Goal: Information Seeking & Learning: Check status

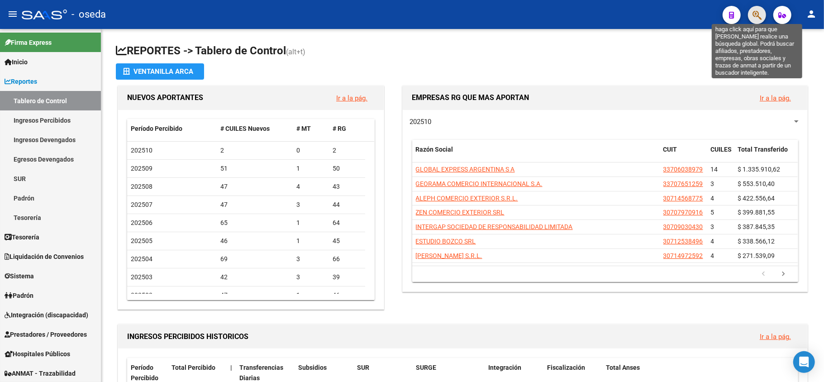
click at [754, 16] on icon "button" at bounding box center [757, 15] width 9 height 10
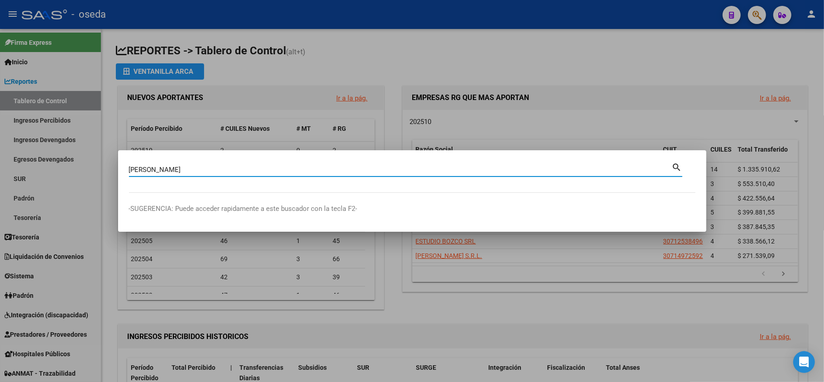
type input "[PERSON_NAME]"
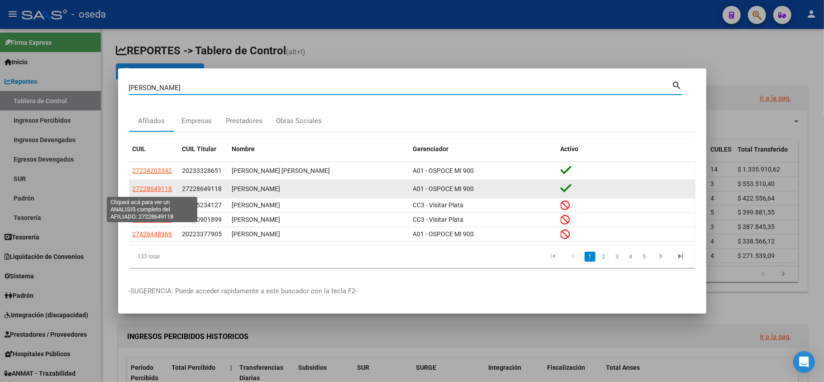
click at [151, 186] on span "27228649118" at bounding box center [153, 188] width 40 height 7
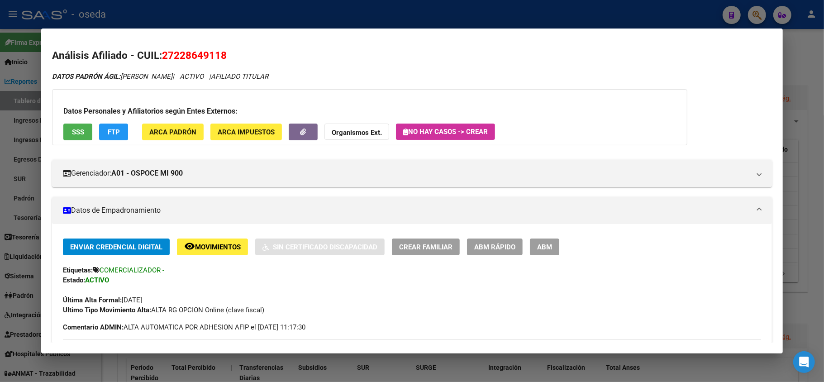
scroll to position [181, 0]
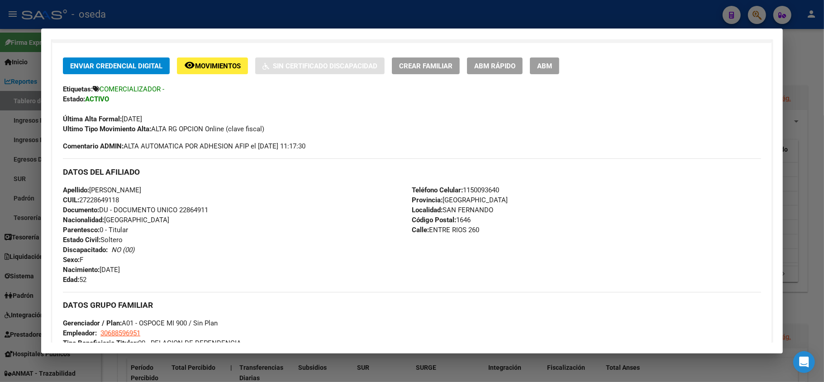
drag, startPoint x: 115, startPoint y: 112, endPoint x: 177, endPoint y: 116, distance: 62.6
click at [177, 116] on div "Última Alta Formal: [DATE]" at bounding box center [412, 114] width 698 height 20
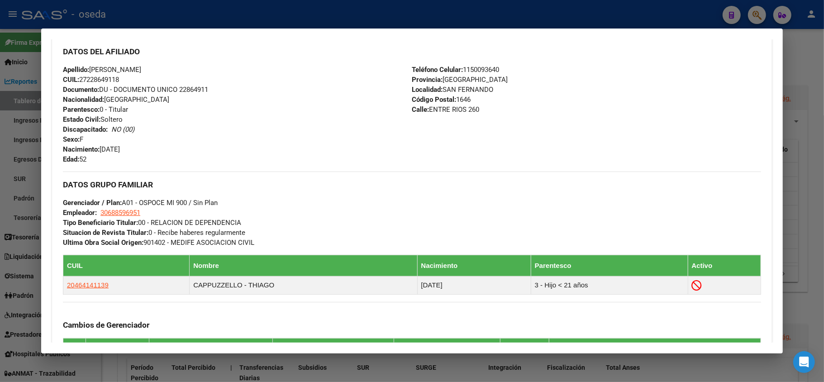
scroll to position [482, 0]
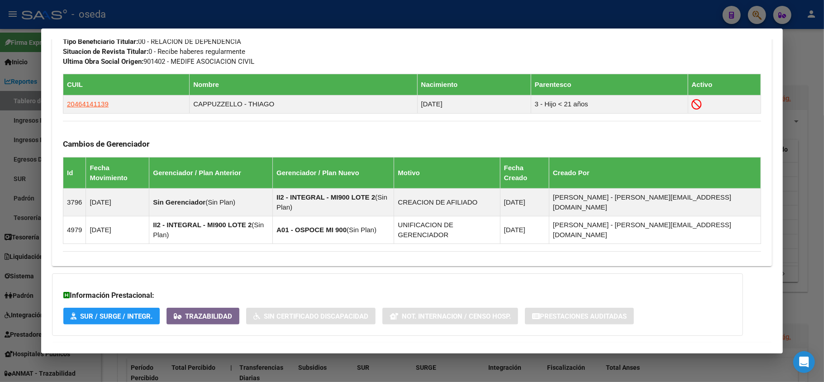
click at [184, 349] on span "Aportes y Contribuciones del Afiliado: 27228649118" at bounding box center [161, 353] width 170 height 9
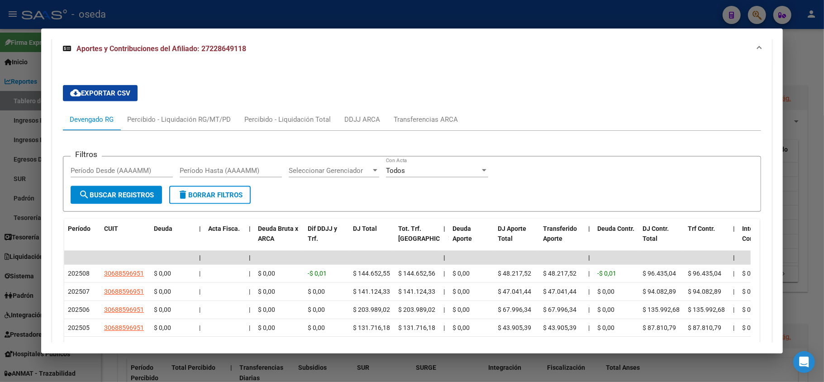
scroll to position [730, 0]
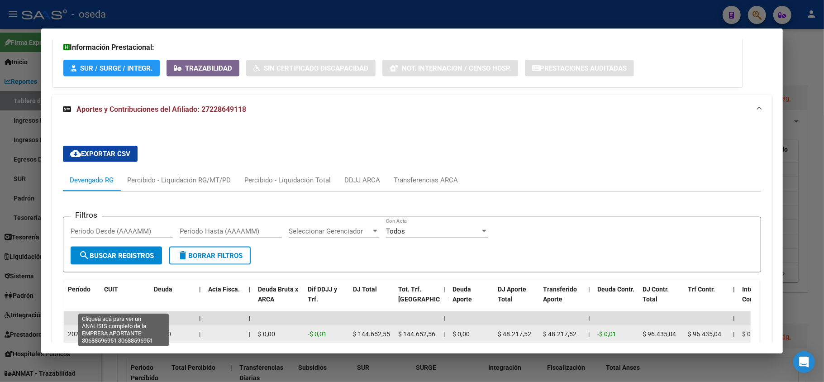
click at [122, 330] on span "30688596951" at bounding box center [124, 333] width 40 height 7
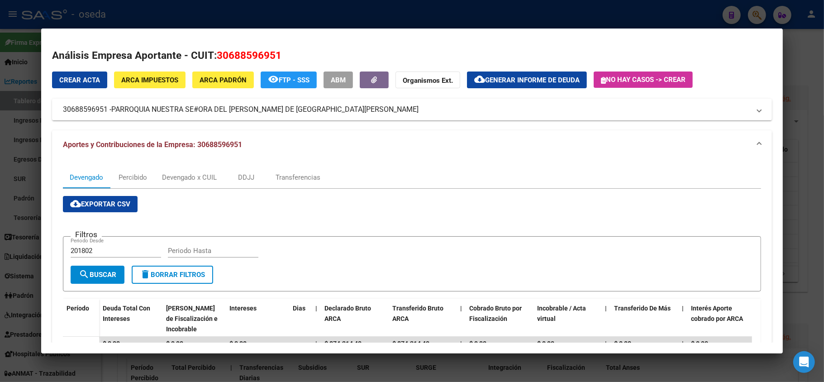
click at [0, 229] on div at bounding box center [412, 191] width 824 height 382
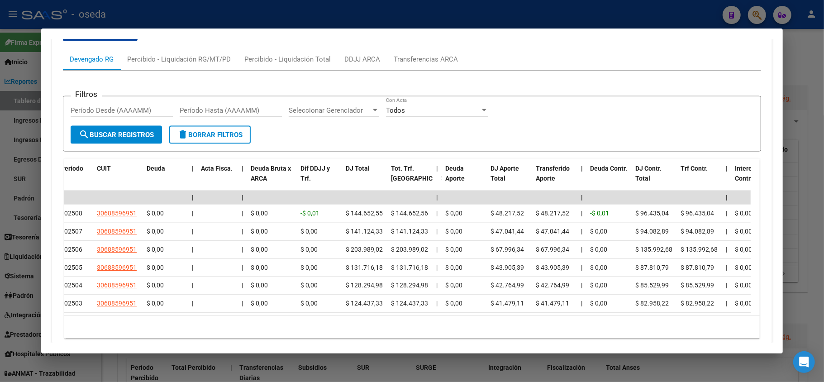
scroll to position [0, 0]
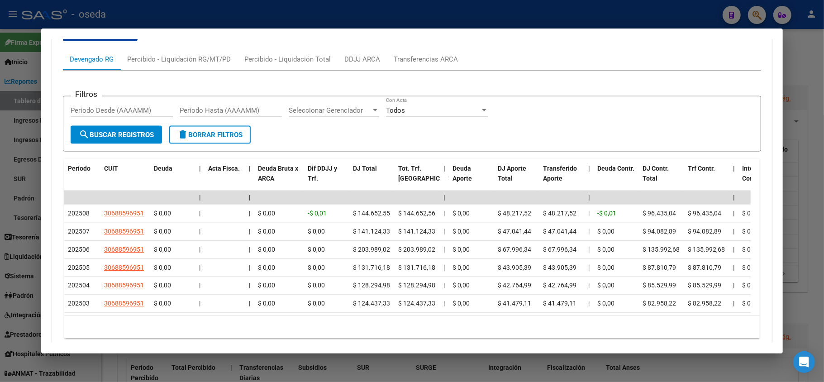
click at [0, 227] on div at bounding box center [412, 191] width 824 height 382
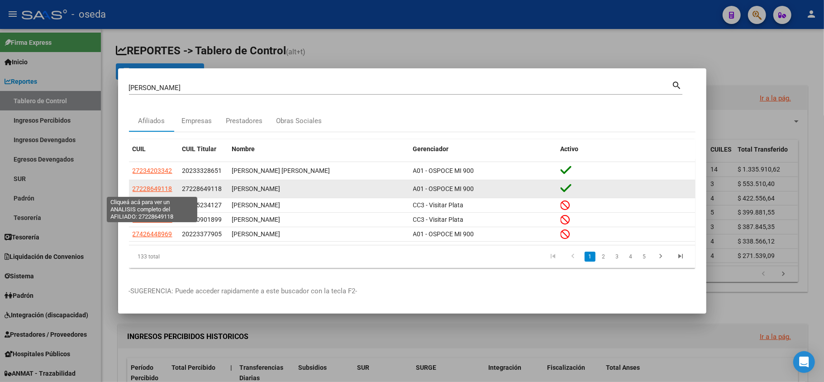
click at [162, 189] on span "27228649118" at bounding box center [153, 188] width 40 height 7
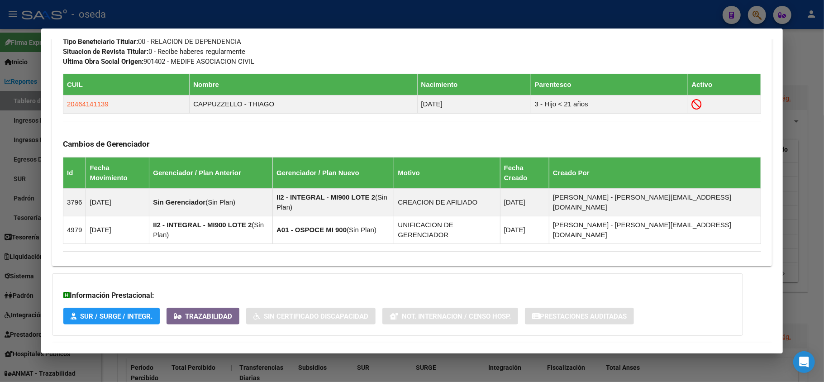
scroll to position [496, 0]
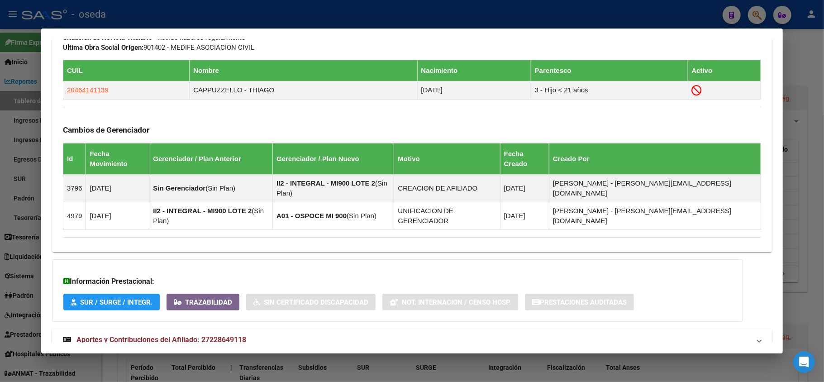
click at [157, 335] on span "Aportes y Contribuciones del Afiliado: 27228649118" at bounding box center [161, 339] width 170 height 9
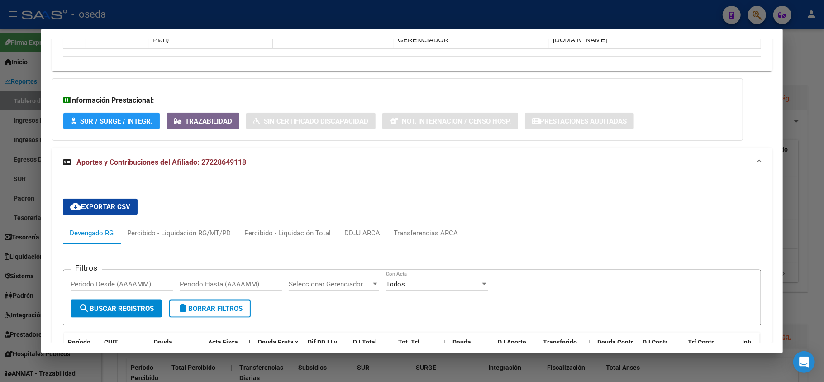
scroll to position [738, 0]
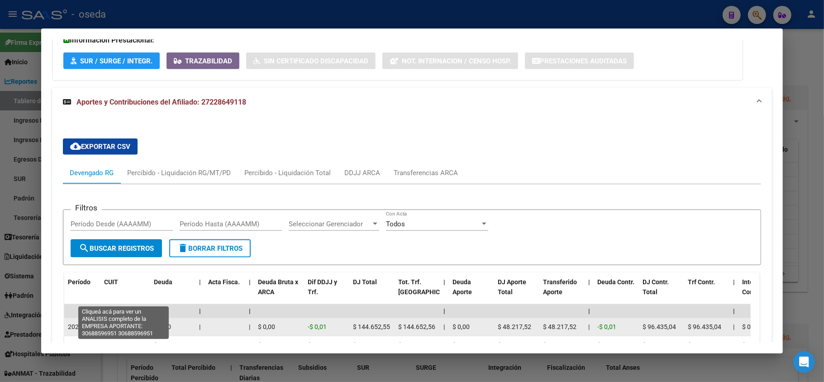
click at [123, 323] on span "30688596951" at bounding box center [124, 326] width 40 height 7
type textarea "30688596951"
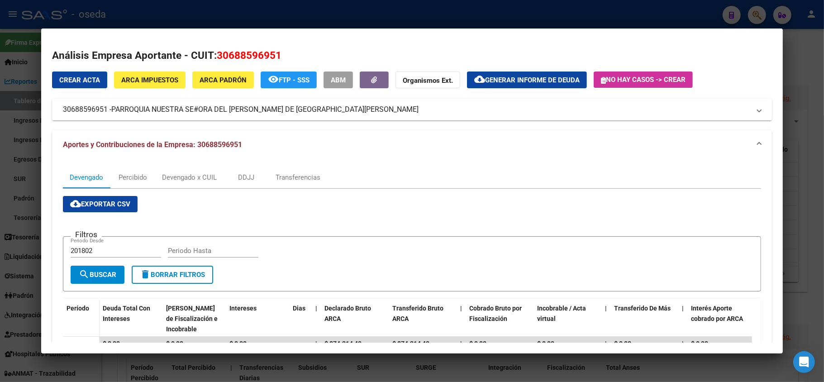
click at [333, 111] on span "PARROQUIA NUESTRA SE#ORA DEL [PERSON_NAME] DE [GEOGRAPHIC_DATA][PERSON_NAME]" at bounding box center [264, 109] width 307 height 11
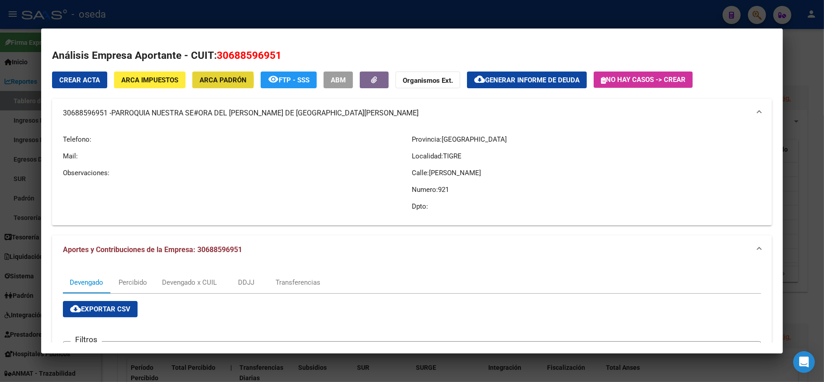
click at [212, 81] on span "ARCA Padrón" at bounding box center [223, 80] width 47 height 8
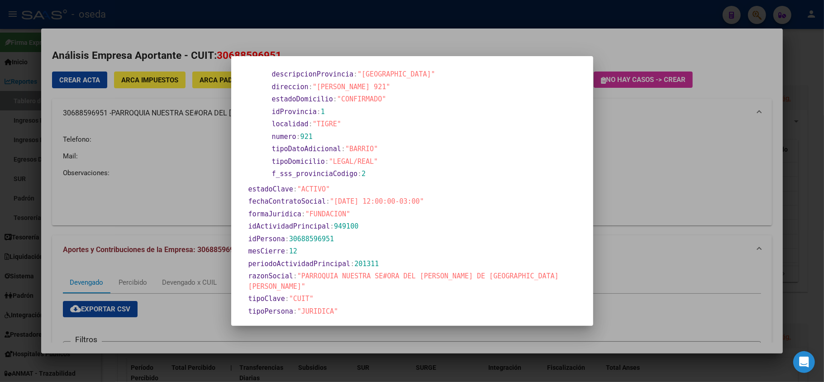
scroll to position [301, 0]
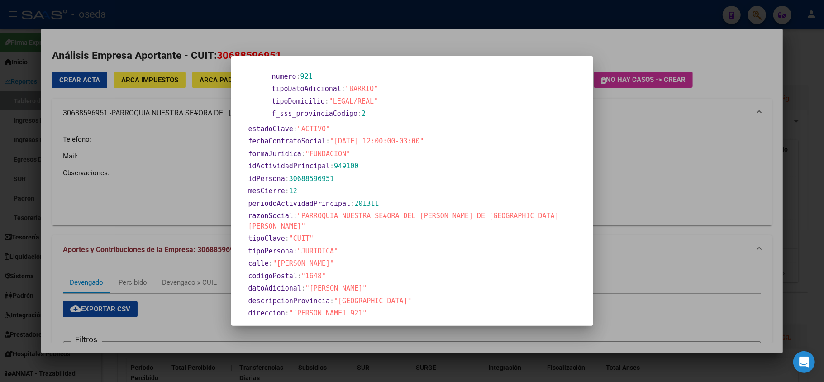
drag, startPoint x: 103, startPoint y: 169, endPoint x: 112, endPoint y: 162, distance: 11.6
click at [106, 172] on div at bounding box center [412, 191] width 824 height 382
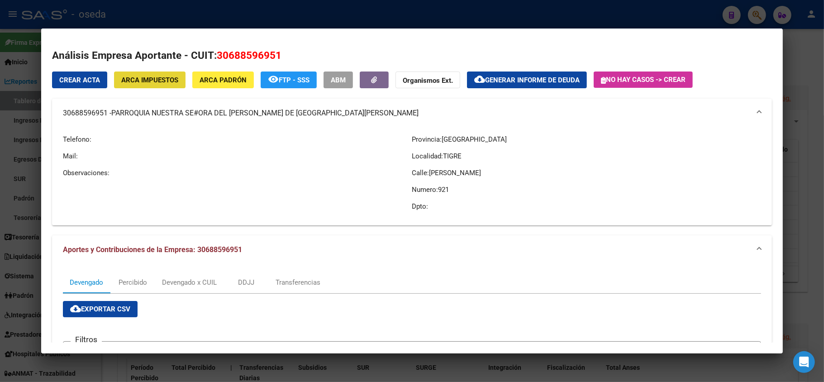
click at [134, 81] on span "ARCA Impuestos" at bounding box center [149, 80] width 57 height 8
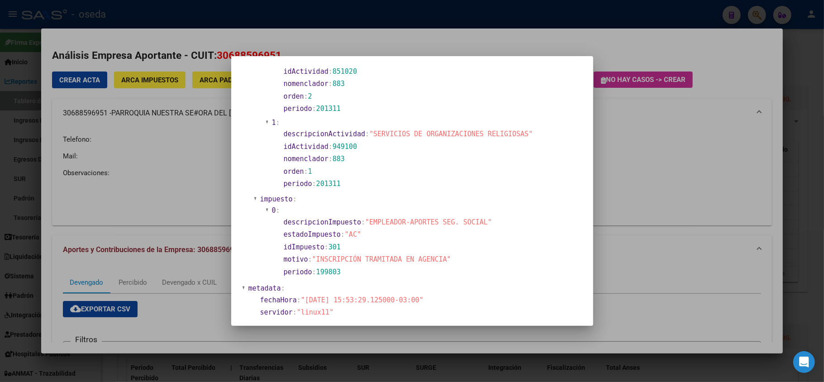
click at [665, 209] on div at bounding box center [412, 191] width 824 height 382
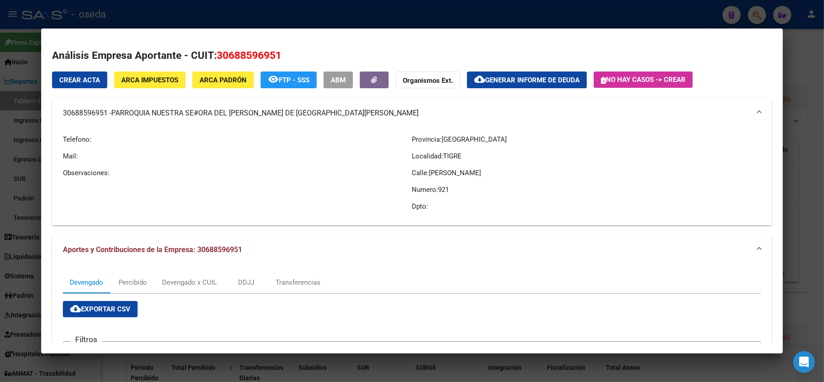
scroll to position [60, 0]
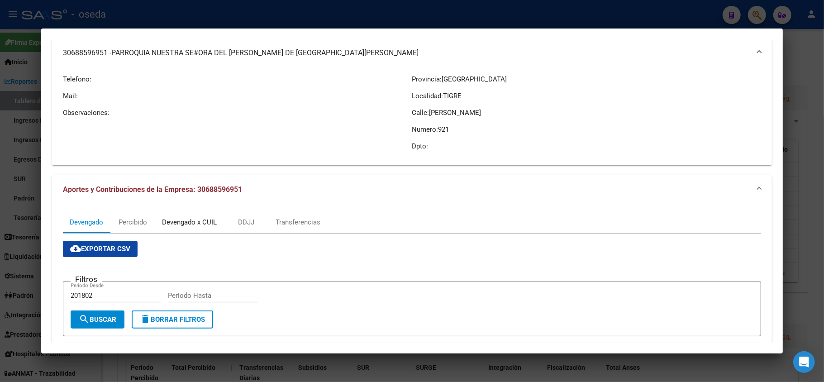
click at [203, 222] on div "Devengado x CUIL" at bounding box center [189, 222] width 55 height 10
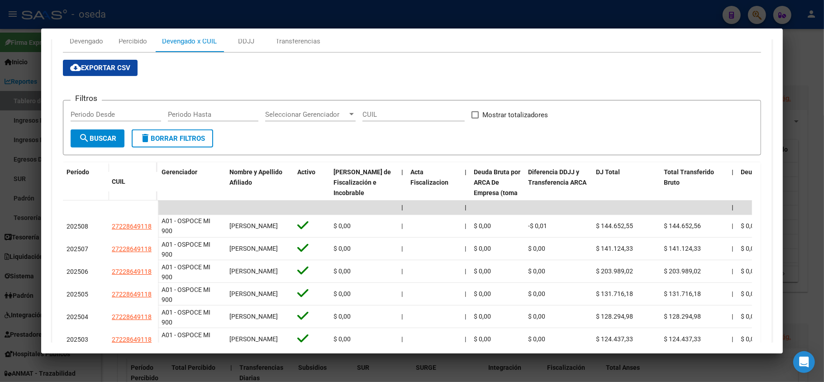
scroll to position [301, 0]
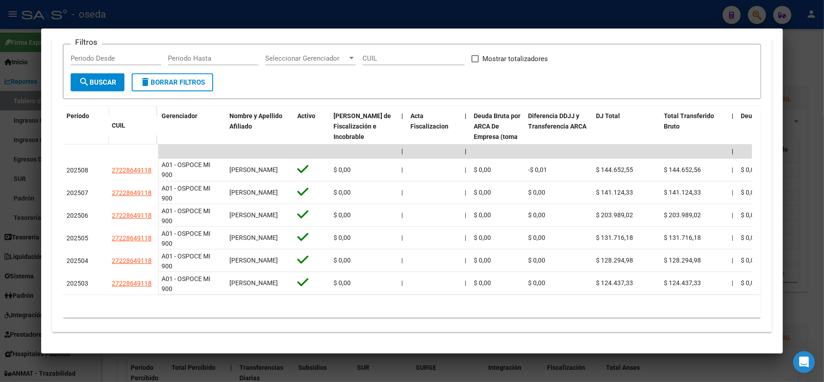
click at [1, 177] on div at bounding box center [412, 191] width 824 height 382
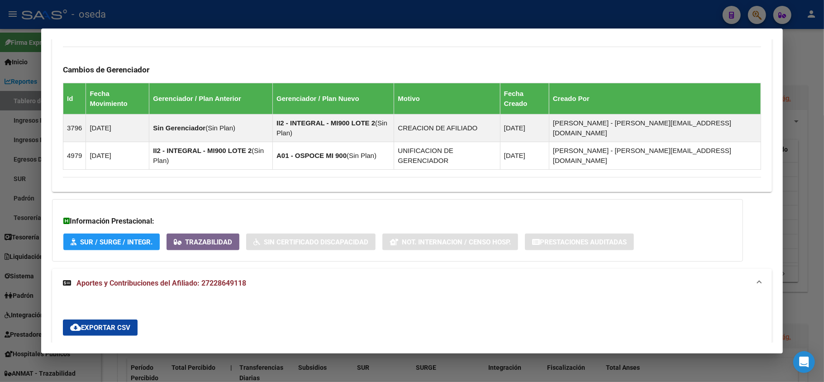
scroll to position [376, 0]
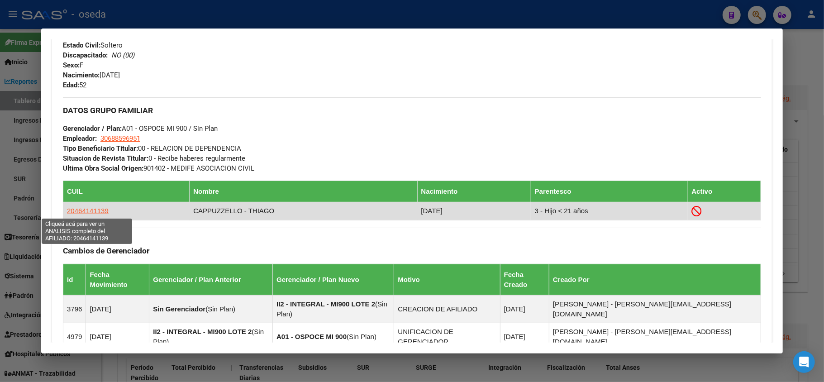
click at [83, 210] on span "20464141139" at bounding box center [88, 211] width 42 height 8
type textarea "20464141139"
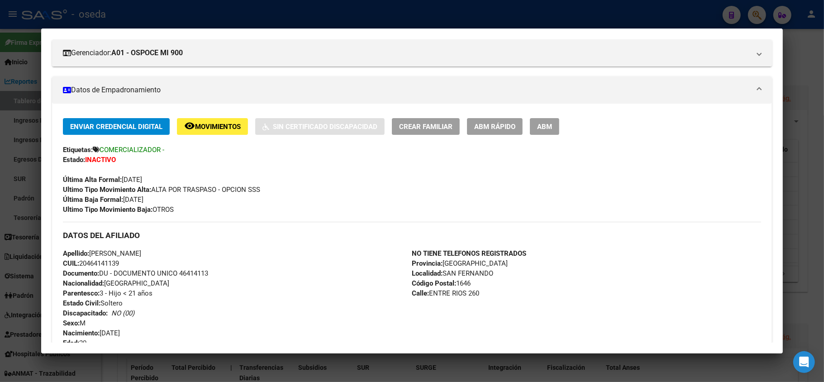
scroll to position [0, 0]
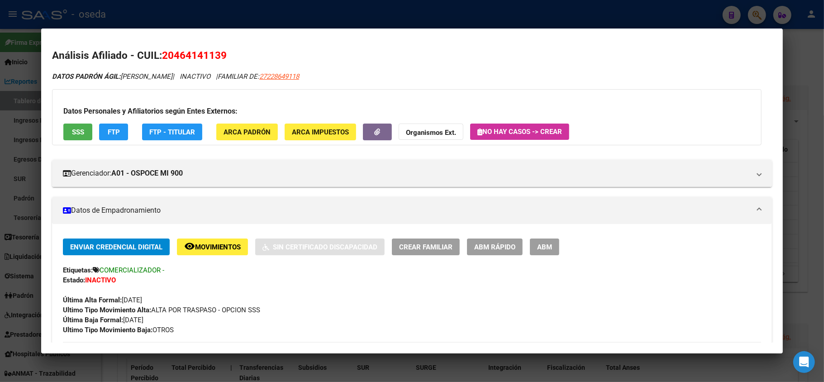
click at [73, 135] on span "SSS" at bounding box center [78, 132] width 12 height 8
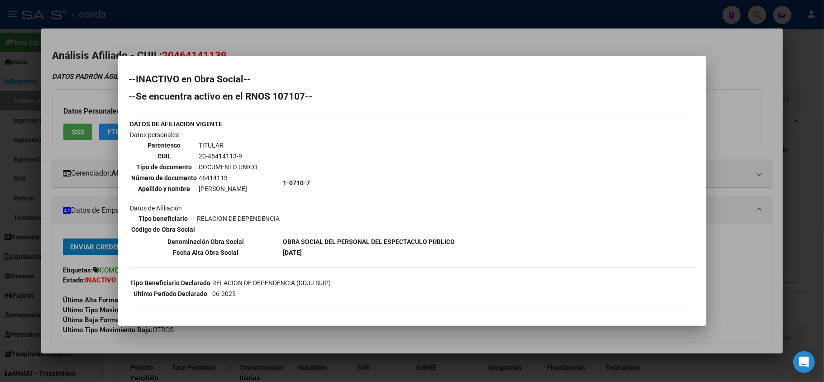
click at [82, 296] on div at bounding box center [412, 191] width 824 height 382
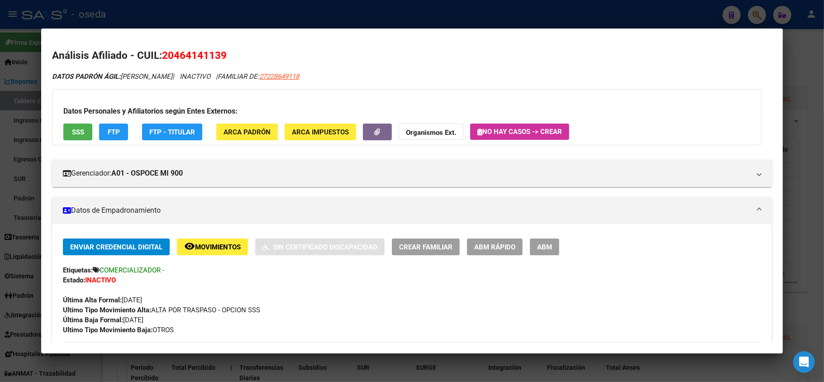
click at [0, 254] on div at bounding box center [412, 191] width 824 height 382
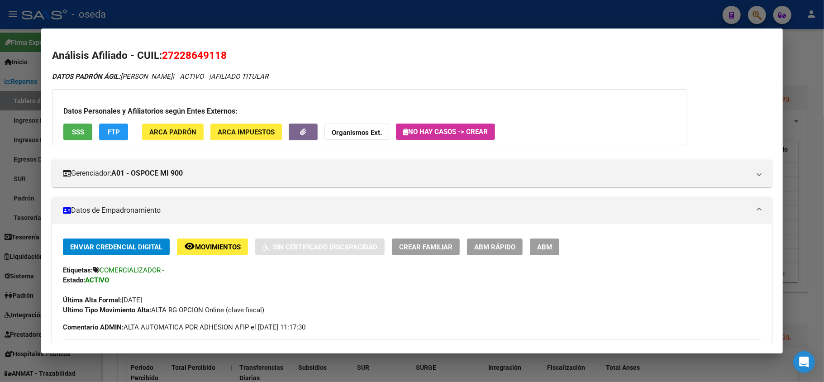
click at [78, 133] on span "SSS" at bounding box center [78, 132] width 12 height 8
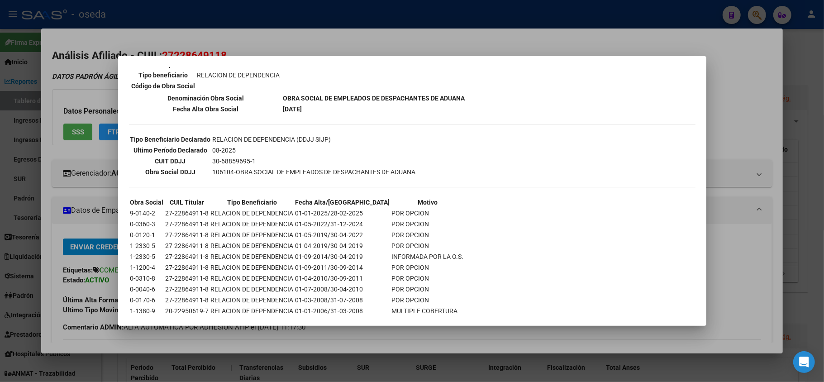
scroll to position [120, 0]
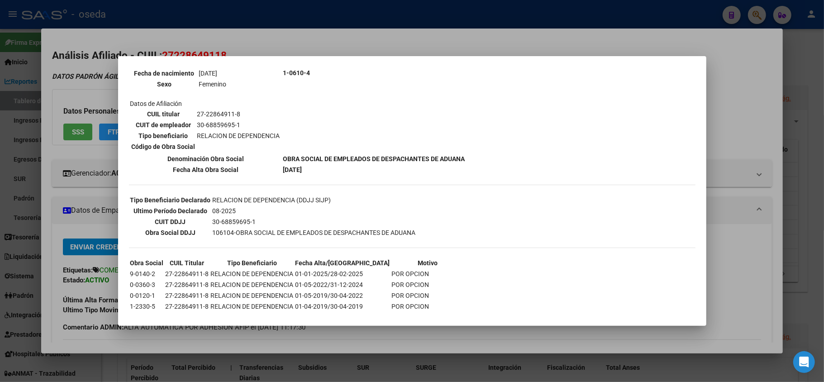
drag, startPoint x: 302, startPoint y: 122, endPoint x: 435, endPoint y: 107, distance: 133.4
click at [318, 226] on div "--ACTIVO en Obra Social según consulta SSS-- DATOS DE AFILIACION VIGENTE Datos …" at bounding box center [412, 174] width 567 height 441
click at [669, 159] on div "--ACTIVO en Obra Social según consulta SSS-- DATOS DE AFILIACION VIGENTE Datos …" at bounding box center [412, 174] width 567 height 441
click at [735, 114] on div at bounding box center [412, 191] width 824 height 382
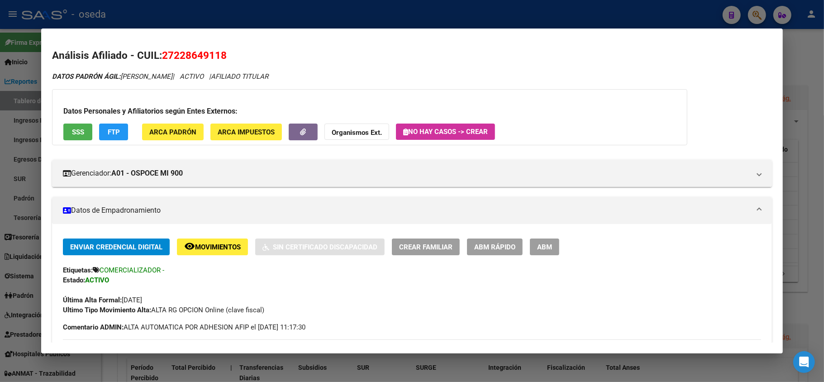
click at [643, 12] on div at bounding box center [412, 191] width 824 height 382
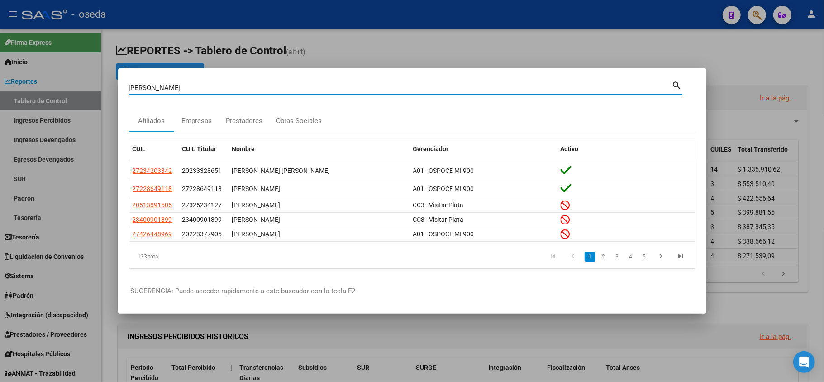
click at [381, 89] on input "[PERSON_NAME]" at bounding box center [400, 88] width 543 height 8
type input "cordoba"
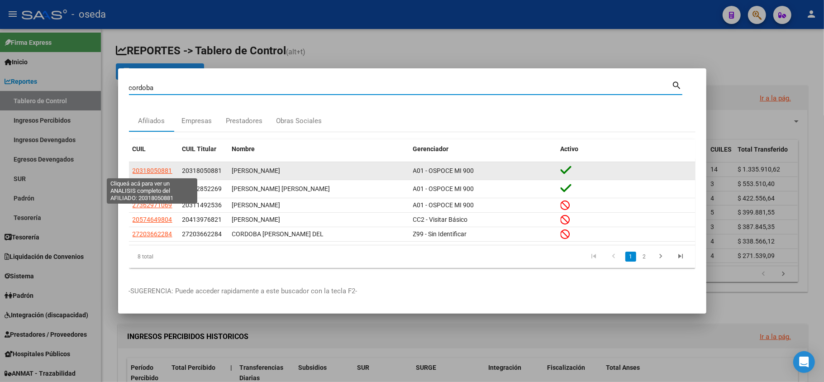
click at [163, 172] on span "20318050881" at bounding box center [153, 170] width 40 height 7
type textarea "20318050881"
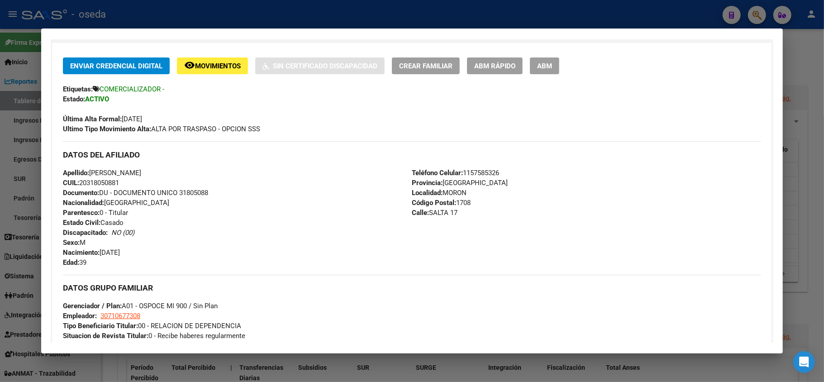
scroll to position [301, 0]
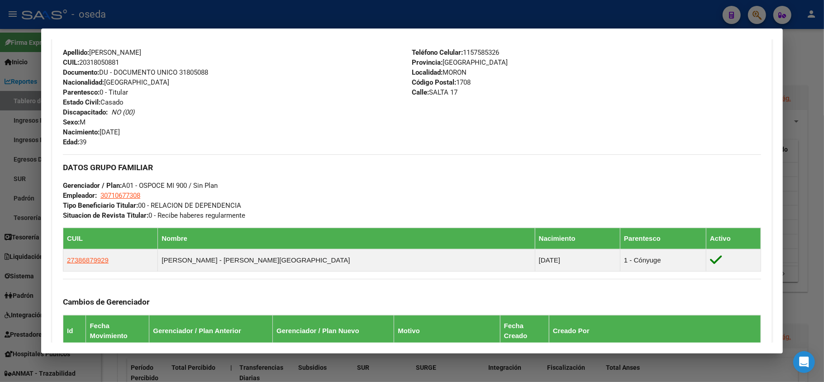
click at [714, 118] on div "Teléfono Celular: [PHONE_NUMBER] Provincia: [GEOGRAPHIC_DATA] Localidad: [GEOGR…" at bounding box center [586, 98] width 349 height 100
click at [0, 222] on div at bounding box center [412, 191] width 824 height 382
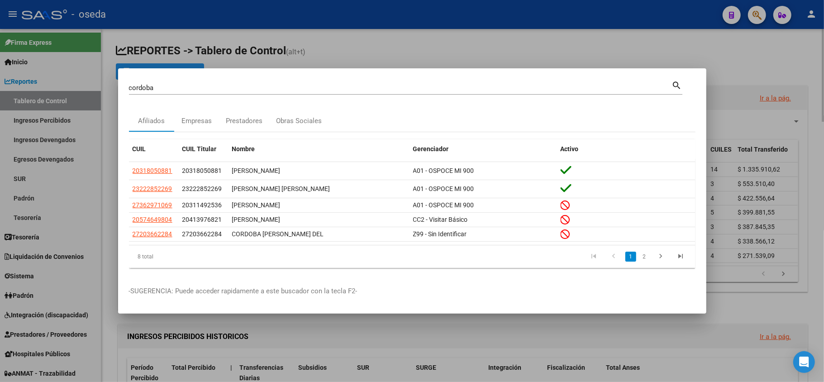
click at [328, 29] on div at bounding box center [412, 191] width 824 height 382
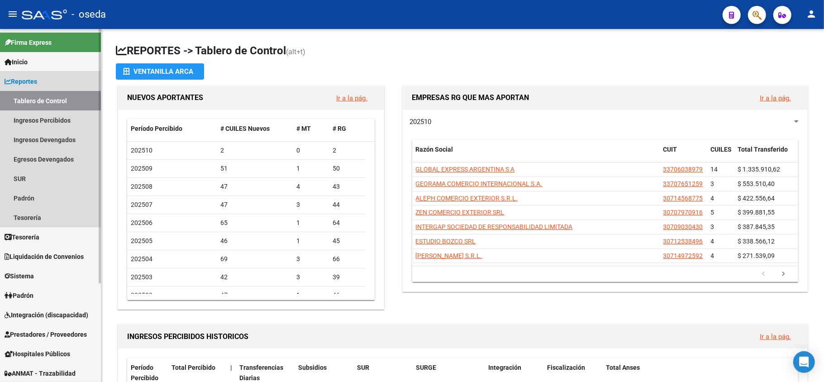
click at [37, 81] on span "Reportes" at bounding box center [21, 81] width 33 height 10
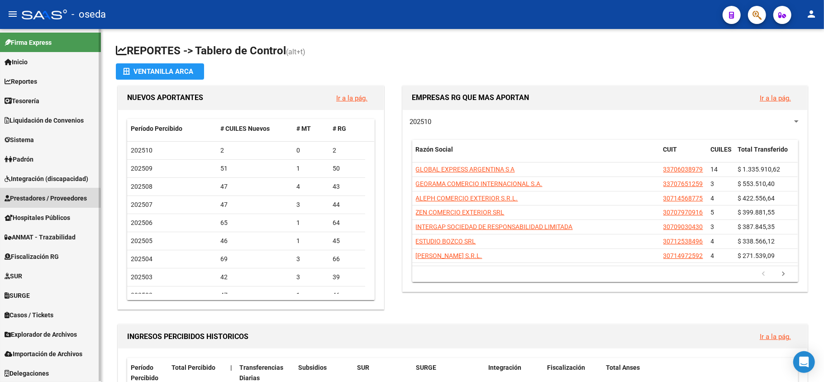
click at [42, 200] on span "Prestadores / Proveedores" at bounding box center [46, 198] width 82 height 10
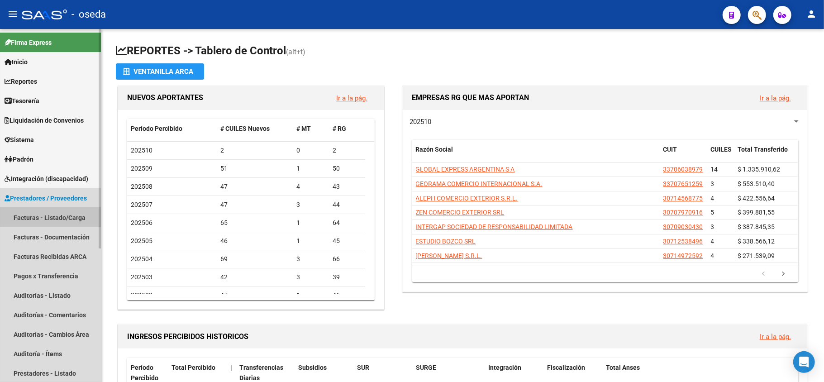
click at [42, 218] on link "Facturas - Listado/Carga" at bounding box center [50, 217] width 101 height 19
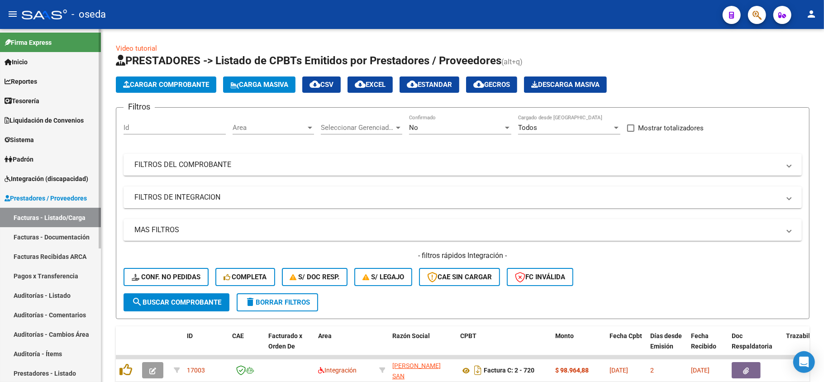
click at [43, 258] on link "Facturas Recibidas ARCA" at bounding box center [50, 256] width 101 height 19
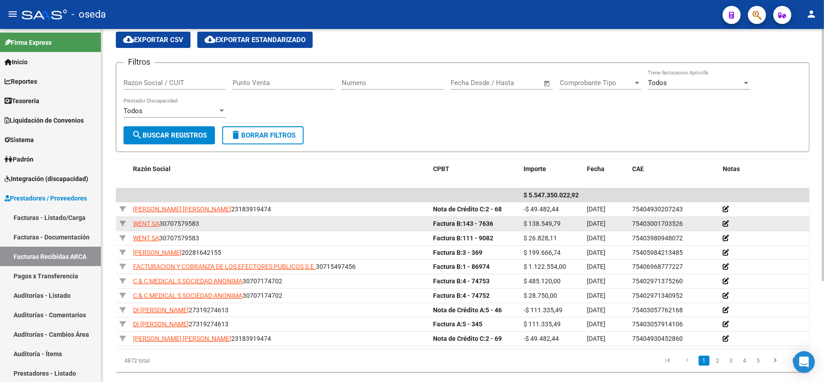
scroll to position [141, 0]
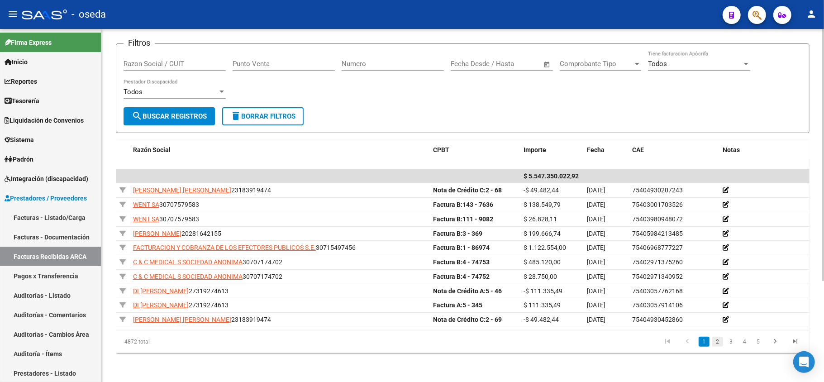
click at [716, 339] on link "2" at bounding box center [717, 342] width 11 height 10
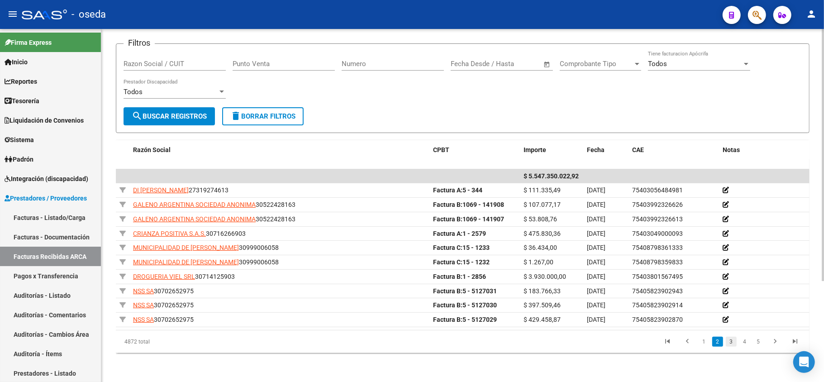
click at [732, 343] on link "3" at bounding box center [731, 342] width 11 height 10
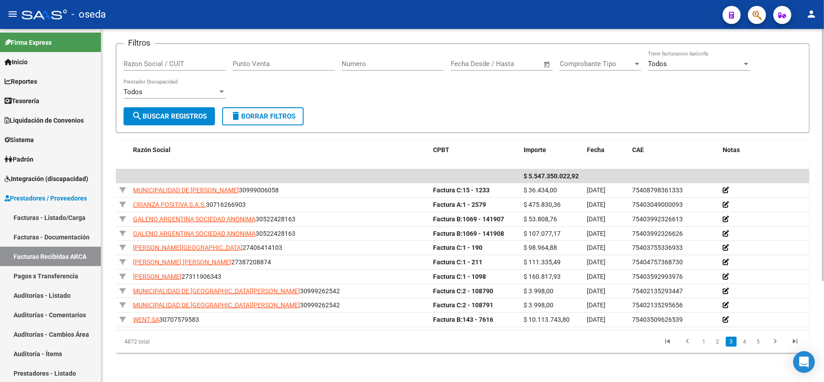
click at [715, 339] on link "2" at bounding box center [717, 342] width 11 height 10
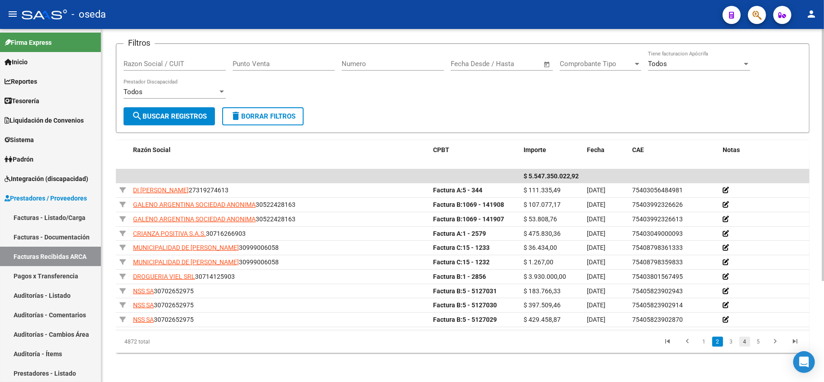
click at [747, 341] on link "4" at bounding box center [744, 342] width 11 height 10
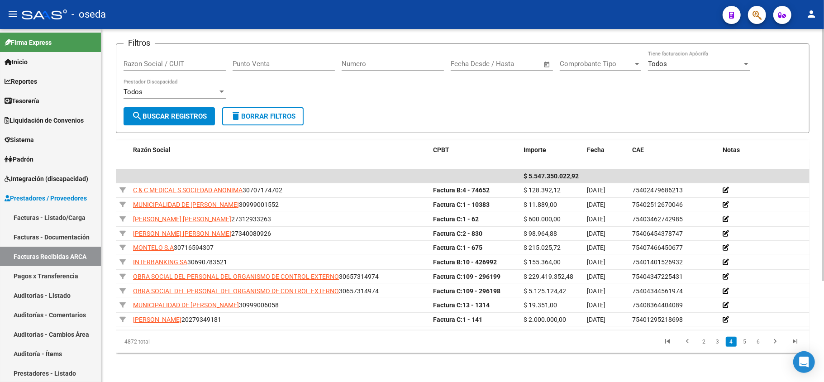
click at [702, 347] on li "2" at bounding box center [704, 341] width 14 height 15
click at [705, 341] on link "2" at bounding box center [704, 342] width 11 height 10
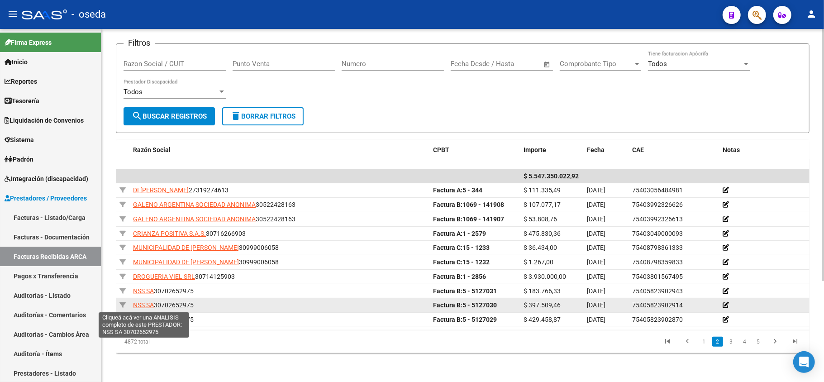
click at [137, 305] on span "NSS SA" at bounding box center [143, 304] width 21 height 7
type textarea "30702652975"
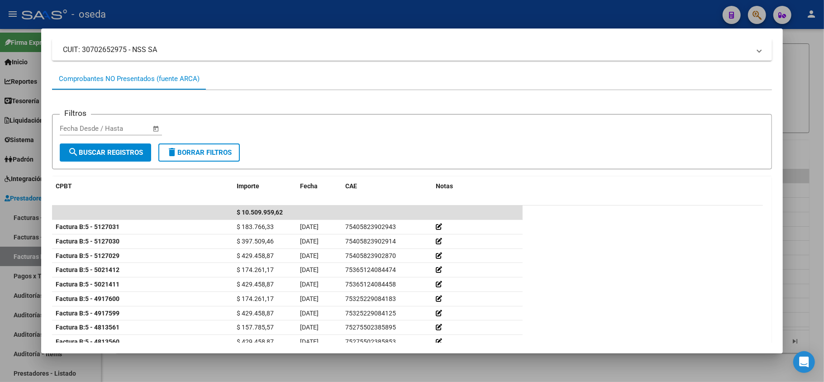
scroll to position [0, 0]
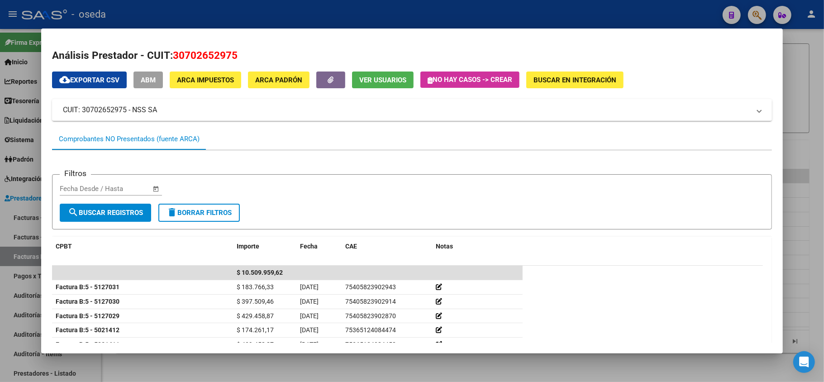
click at [203, 86] on button "ARCA Impuestos" at bounding box center [206, 80] width 72 height 17
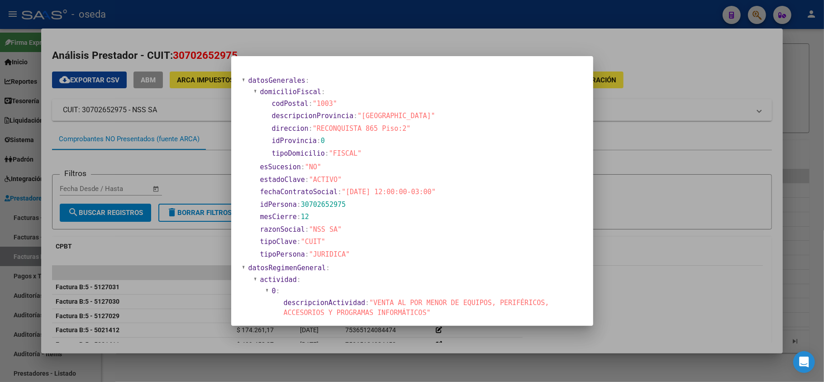
click at [0, 164] on div at bounding box center [412, 191] width 824 height 382
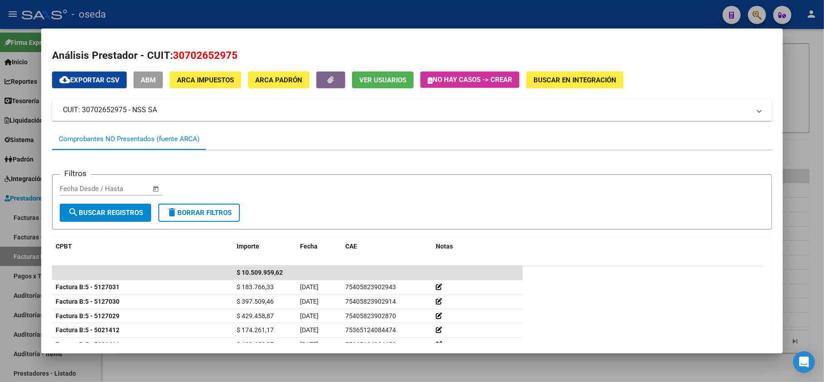
click at [0, 164] on div at bounding box center [412, 191] width 824 height 382
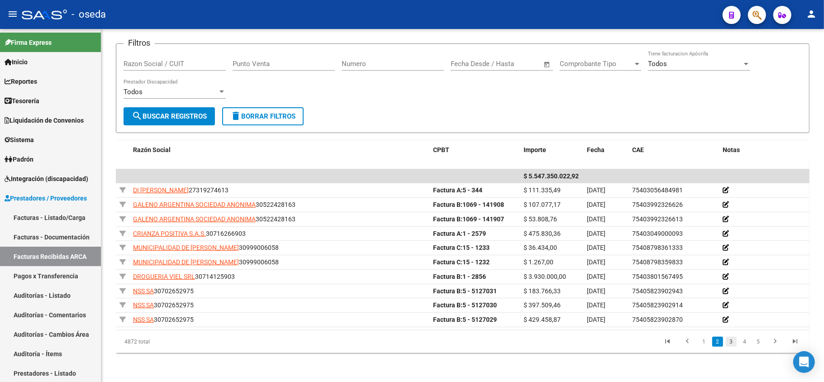
click at [728, 344] on link "3" at bounding box center [731, 342] width 11 height 10
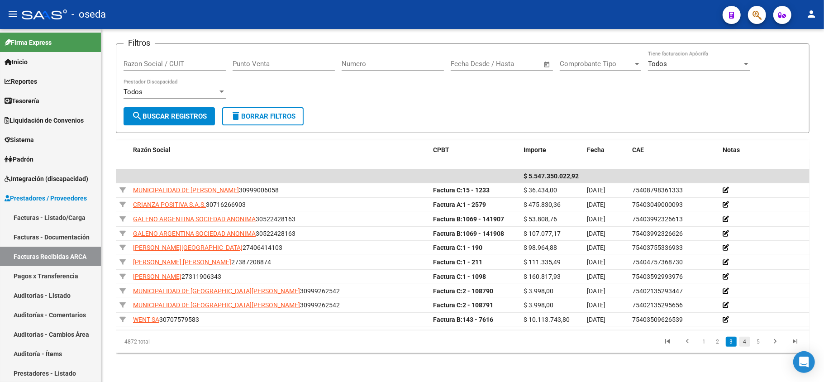
click at [750, 346] on link "4" at bounding box center [744, 342] width 11 height 10
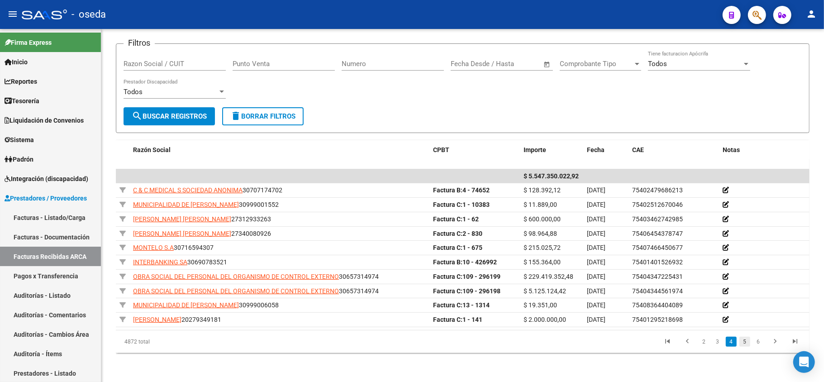
click at [744, 346] on link "5" at bounding box center [744, 342] width 11 height 10
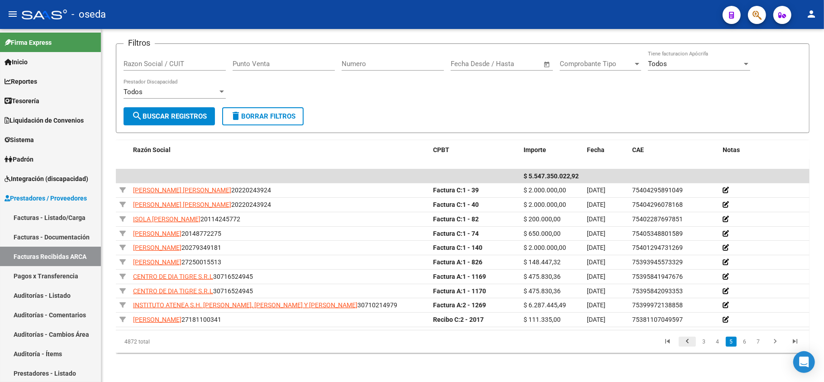
click at [683, 348] on icon "go to previous page" at bounding box center [688, 342] width 12 height 11
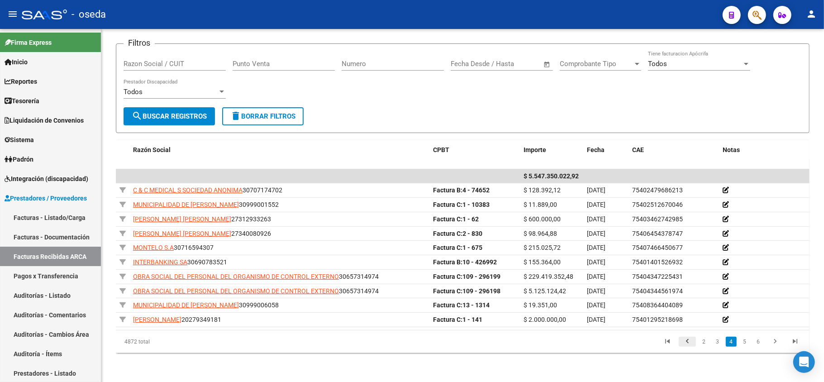
click at [688, 341] on icon "go to previous page" at bounding box center [688, 342] width 12 height 11
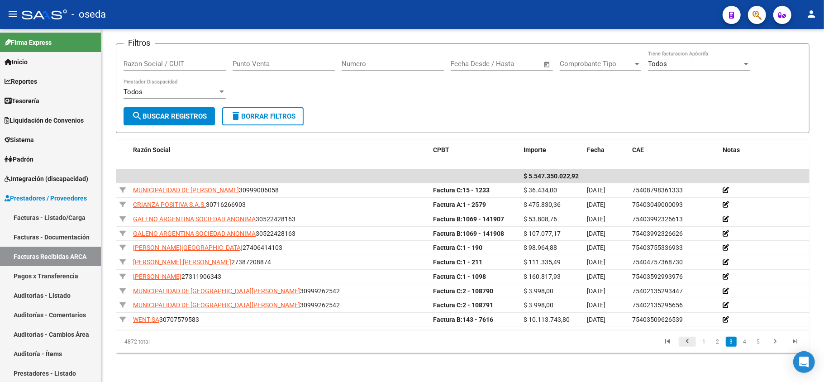
click at [688, 341] on icon "go to previous page" at bounding box center [688, 342] width 12 height 11
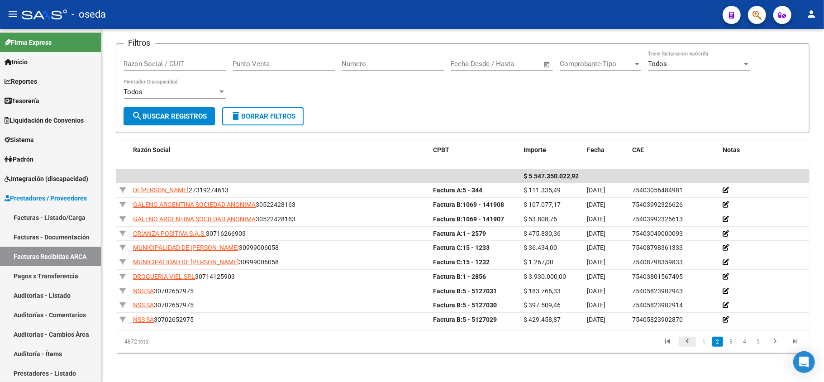
click at [688, 341] on icon "go to previous page" at bounding box center [688, 342] width 12 height 11
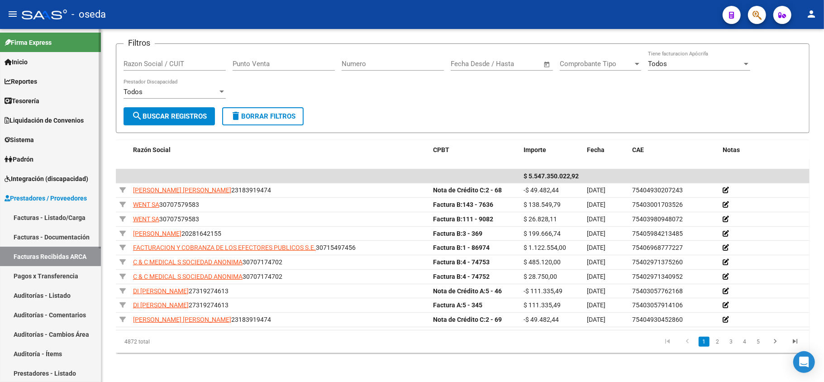
click at [48, 214] on link "Facturas - Listado/Carga" at bounding box center [50, 217] width 101 height 19
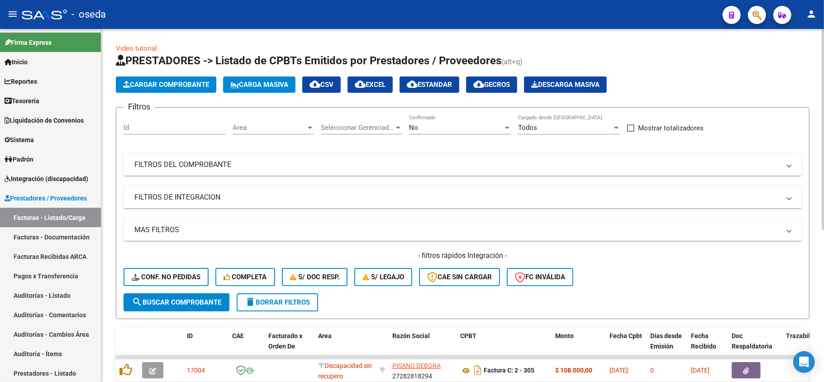
scroll to position [60, 0]
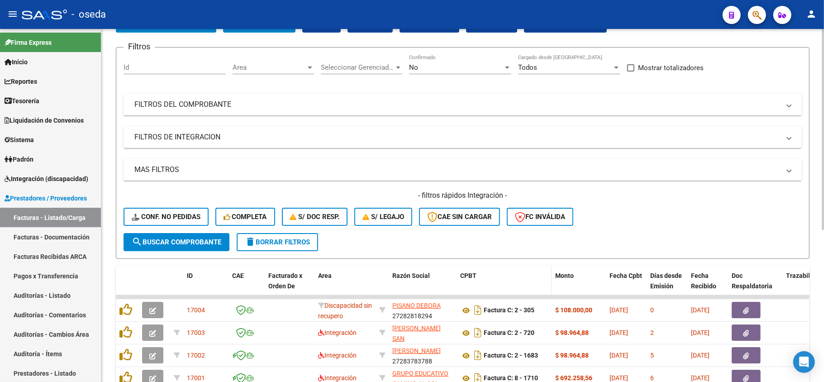
click at [520, 272] on div "CPBT" at bounding box center [504, 276] width 88 height 10
